Goal: Navigation & Orientation: Find specific page/section

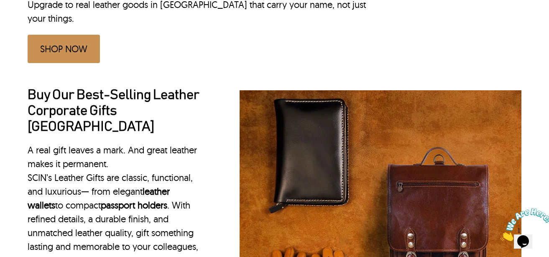
scroll to position [529, 0]
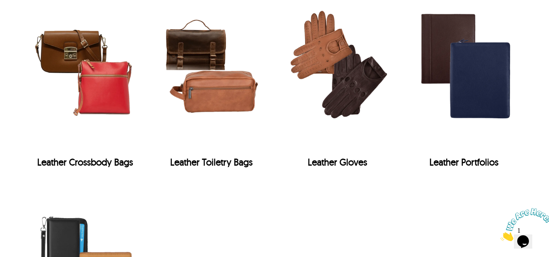
scroll to position [1514, 0]
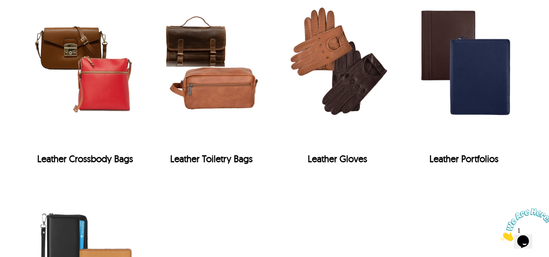
click at [209, 153] on div "Leather Toiletry Bags" at bounding box center [211, 159] width 116 height 12
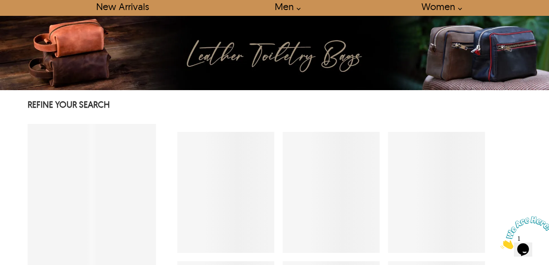
scroll to position [4, 0]
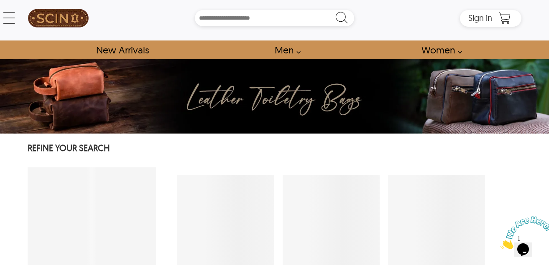
select select "********"
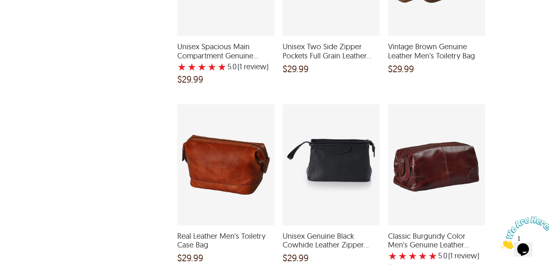
scroll to position [635, 0]
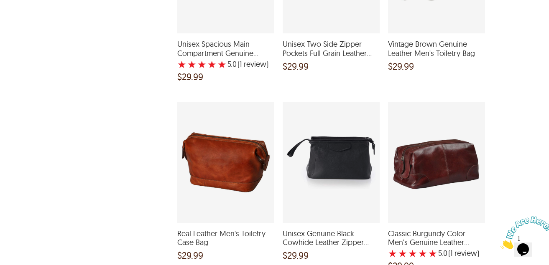
click at [435, 163] on div "Classic Burgundy Color Men's Genuine Leather Toiletry Bag with a 5 Star Rating …" at bounding box center [436, 162] width 97 height 121
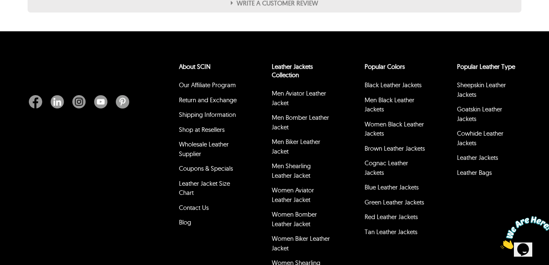
scroll to position [769, 0]
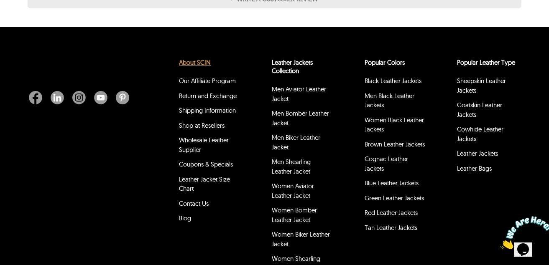
click at [193, 64] on link "About SCIN" at bounding box center [195, 62] width 32 height 8
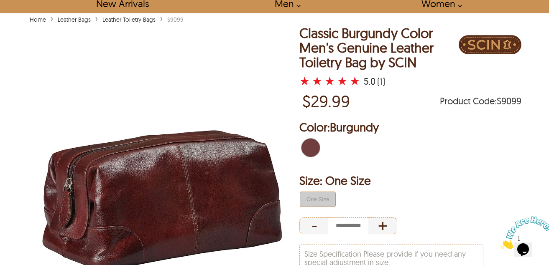
scroll to position [47, 0]
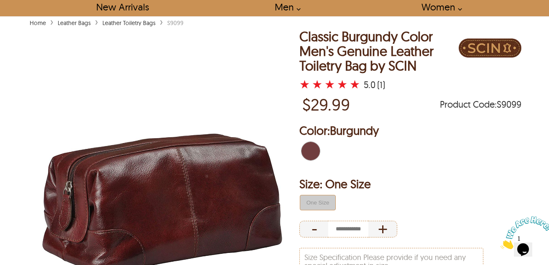
select select "********"
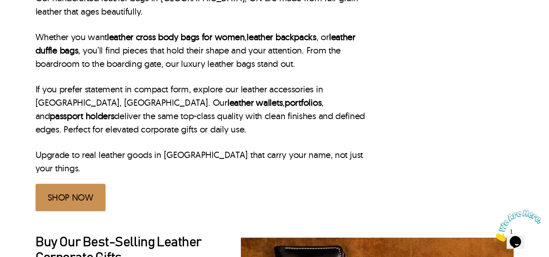
scroll to position [638, 0]
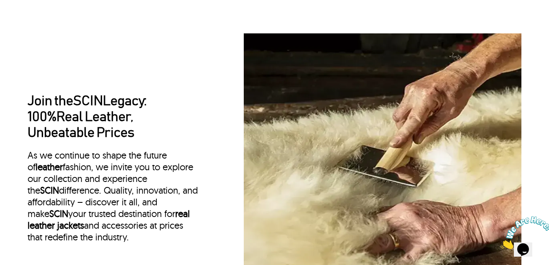
scroll to position [1208, 0]
